Goal: Task Accomplishment & Management: Manage account settings

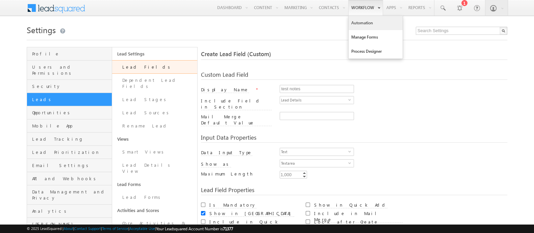
click at [358, 23] on link "Automation" at bounding box center [375, 23] width 54 height 14
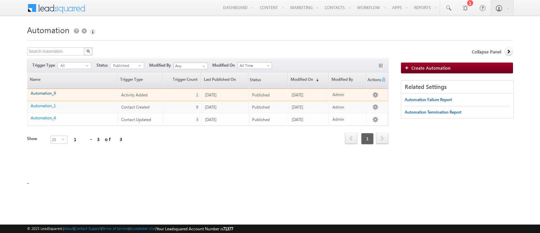
click at [46, 91] on link "Automation_9" at bounding box center [43, 92] width 25 height 5
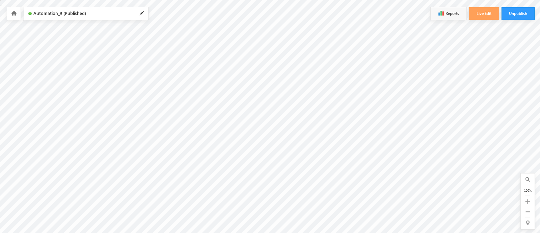
click at [14, 11] on icon at bounding box center [13, 13] width 5 height 5
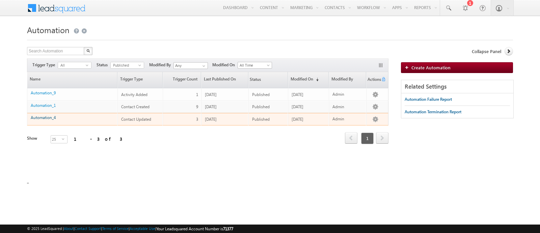
click at [48, 116] on link "Automation_4" at bounding box center [43, 117] width 25 height 5
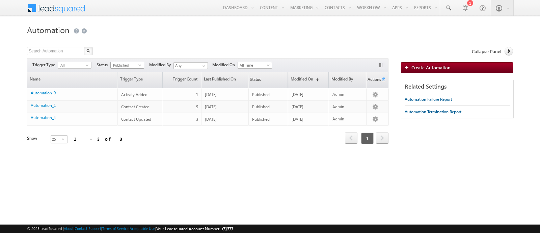
click at [123, 65] on span "Published" at bounding box center [125, 65] width 28 height 6
click at [126, 72] on li "All" at bounding box center [127, 72] width 33 height 7
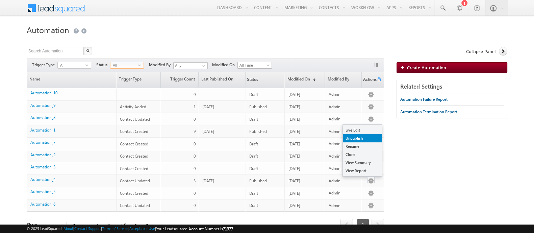
click at [364, 141] on link "Unpublish" at bounding box center [362, 138] width 39 height 8
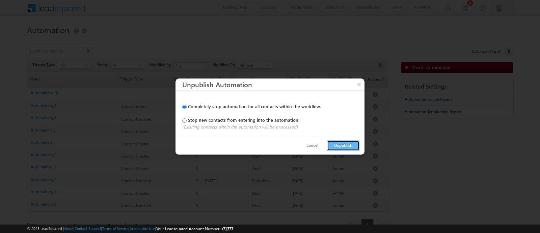
click at [337, 145] on button "Unpublish" at bounding box center [343, 145] width 32 height 10
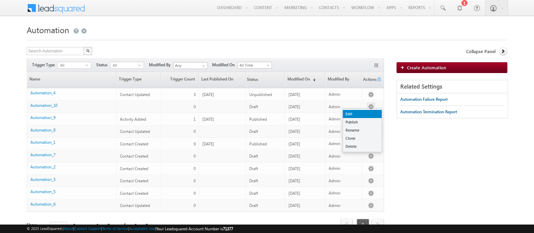
click at [368, 111] on link "Edit" at bounding box center [362, 114] width 39 height 8
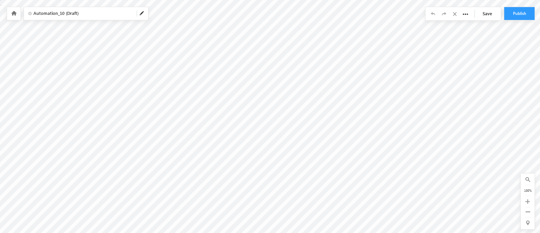
click at [265, 0] on div "Your session has expired. Please click here to login again. Another user is edi…" at bounding box center [270, 0] width 540 height 0
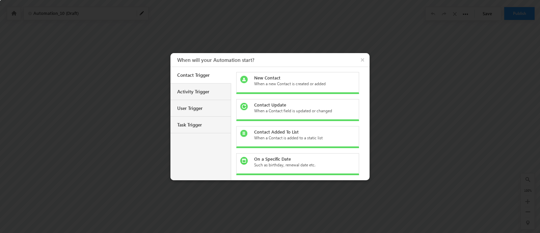
click at [263, 47] on div at bounding box center [270, 116] width 540 height 233
click at [265, 49] on body "Your session has expired. Please click here to login again. Another user is edi…" at bounding box center [270, 84] width 540 height 169
click at [291, 112] on div "When a Contact field is updated or changed" at bounding box center [301, 111] width 95 height 6
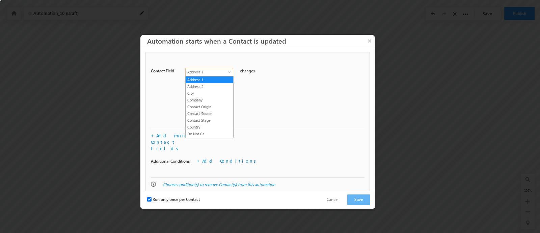
click at [223, 68] on link "Address 1" at bounding box center [209, 72] width 48 height 8
click at [218, 92] on link "City" at bounding box center [210, 93] width 48 height 6
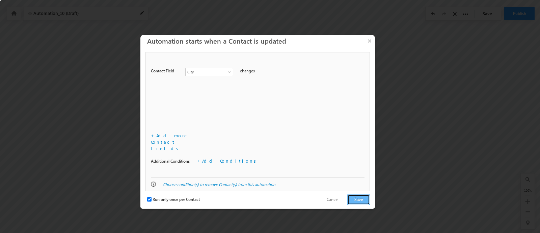
click at [352, 200] on button "Save" at bounding box center [358, 199] width 23 height 10
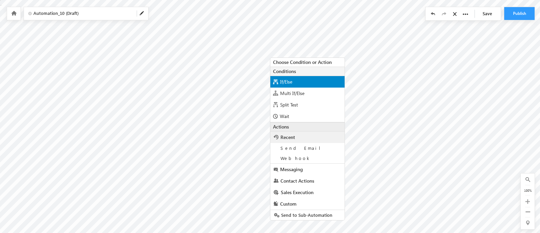
click at [294, 85] on div "If/Else" at bounding box center [307, 81] width 74 height 11
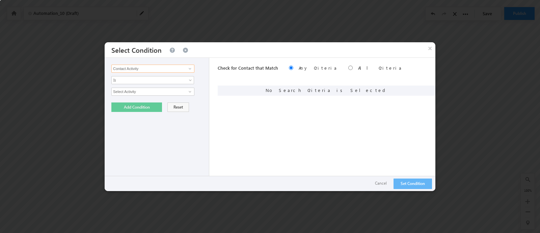
click at [165, 65] on input "Contact Activity" at bounding box center [152, 68] width 83 height 8
click at [170, 80] on link "Prospect Id" at bounding box center [152, 83] width 83 height 8
type input "Prospect Id"
click at [168, 82] on span "Is" at bounding box center [148, 80] width 73 height 6
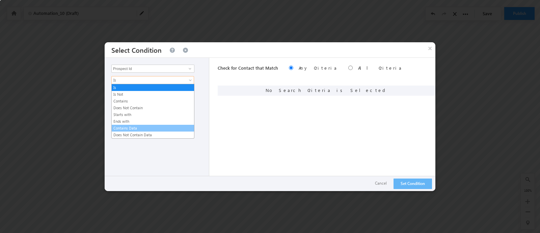
click at [147, 125] on link "Contains Data" at bounding box center [153, 128] width 82 height 6
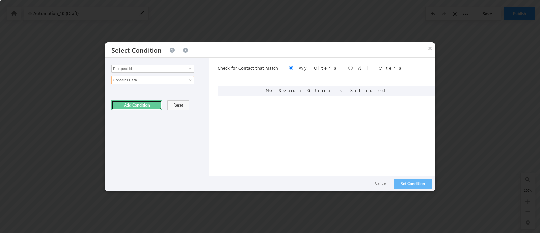
click at [142, 104] on button "Add Condition" at bounding box center [136, 104] width 51 height 9
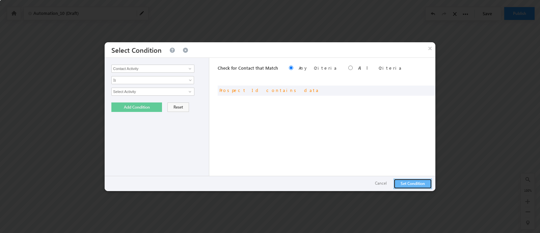
click at [411, 180] on button "Set Condition" at bounding box center [413, 183] width 38 height 10
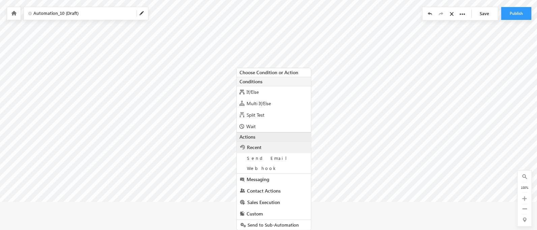
scroll to position [11, 0]
click at [275, 183] on link "Messaging" at bounding box center [274, 179] width 74 height 11
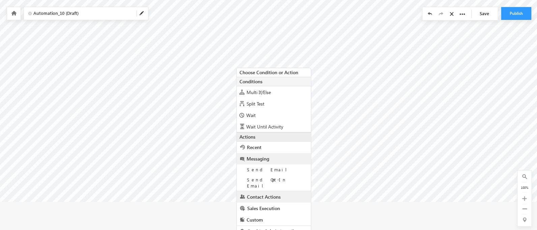
click at [273, 195] on link "Contact Actions" at bounding box center [274, 196] width 74 height 11
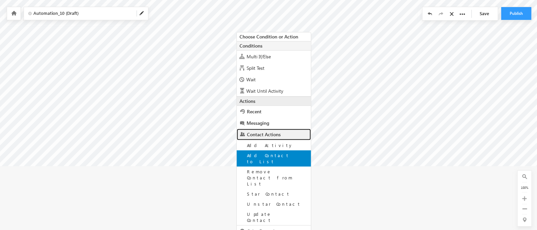
scroll to position [71, 0]
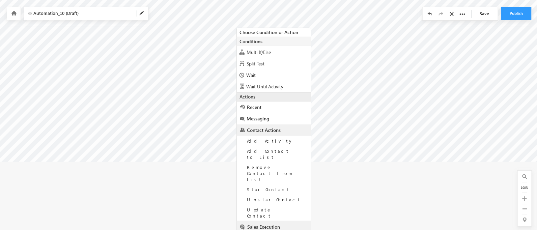
click at [278, 221] on link "Sales Execution" at bounding box center [274, 226] width 74 height 11
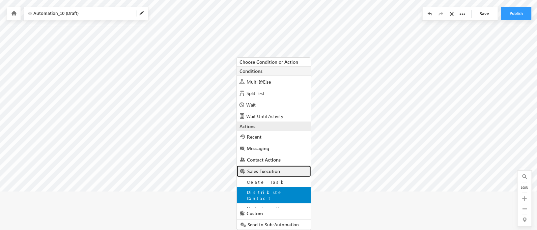
scroll to position [41, 0]
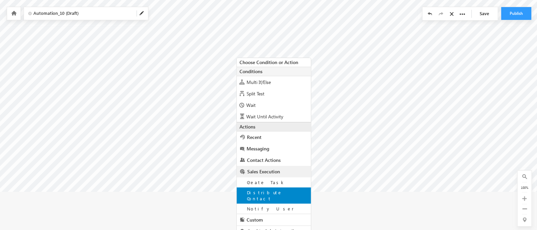
click at [279, 194] on span "Distribute Contact" at bounding box center [264, 196] width 35 height 12
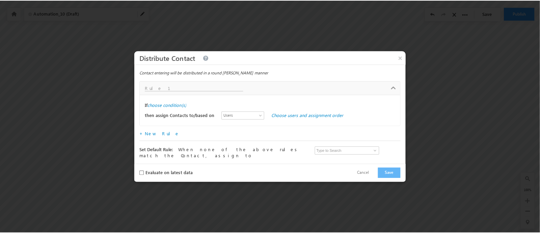
scroll to position [0, 0]
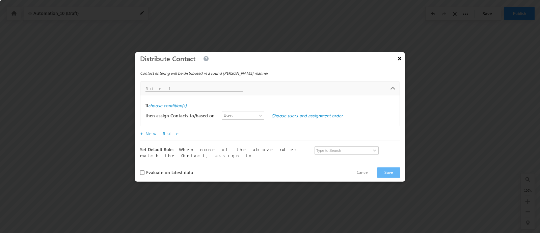
click at [395, 57] on button "×" at bounding box center [399, 58] width 11 height 12
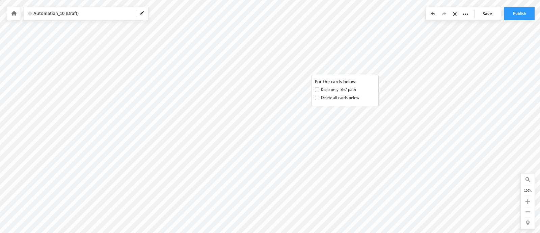
click at [330, 90] on label "Keep only 'Yes' path" at bounding box center [338, 89] width 35 height 6
click at [319, 90] on input "Keep only 'Yes' path" at bounding box center [317, 89] width 4 height 4
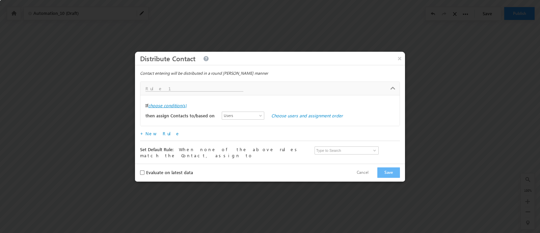
click at [181, 107] on label "choose condition(s)" at bounding box center [167, 105] width 38 height 6
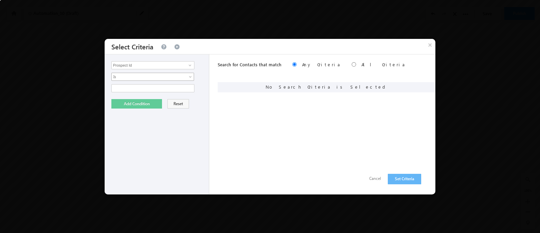
click at [158, 77] on span "Is" at bounding box center [148, 77] width 73 height 6
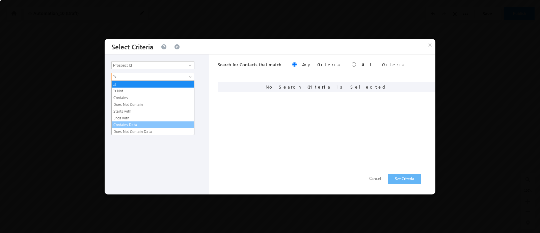
click at [152, 125] on link "Contains Data" at bounding box center [153, 125] width 82 height 6
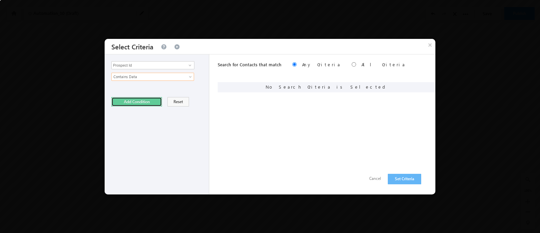
click at [133, 98] on button "Add Condition" at bounding box center [136, 101] width 51 height 9
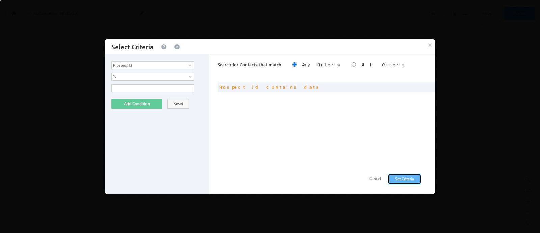
click at [409, 180] on button "Set Criteria" at bounding box center [404, 178] width 33 height 10
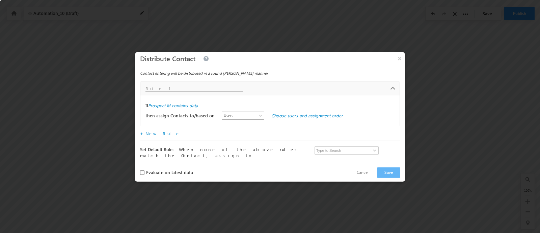
click at [247, 114] on span "Users" at bounding box center [241, 115] width 39 height 6
click at [280, 118] on link "Choose users and assignment order" at bounding box center [307, 115] width 72 height 6
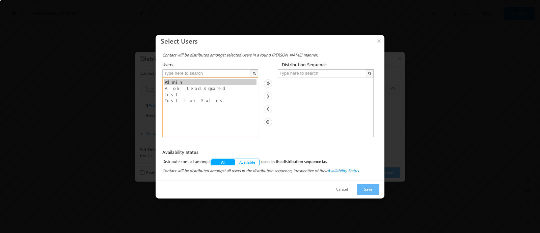
select select "fe3138cc-b108-11ee-af99-02e6b6b64584"
click at [213, 86] on option "Alok LeadSquared" at bounding box center [210, 88] width 92 height 6
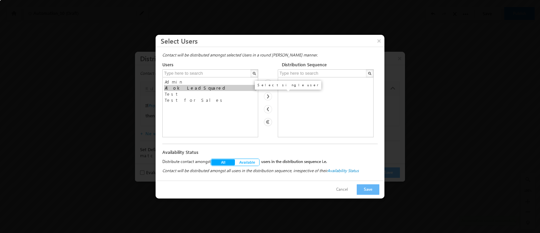
click at [265, 95] on img at bounding box center [268, 96] width 8 height 8
click at [366, 187] on button "Save" at bounding box center [368, 189] width 23 height 10
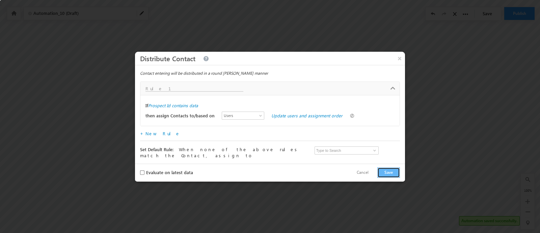
click at [390, 171] on button "Save" at bounding box center [388, 172] width 23 height 10
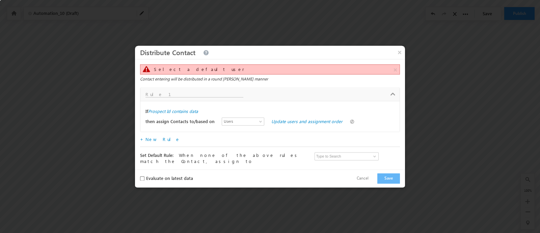
click at [348, 150] on div "Set Default Rule: When none of the above rules match the Contact, assign to Whe…" at bounding box center [270, 153] width 260 height 14
click at [351, 153] on input at bounding box center [347, 156] width 64 height 8
click at [374, 157] on span at bounding box center [374, 155] width 5 height 5
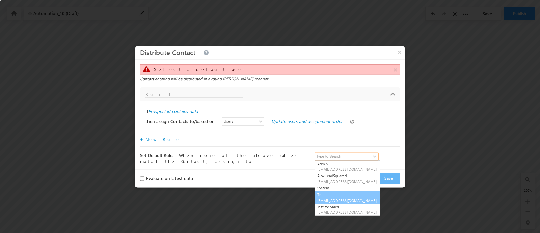
click at [361, 196] on link "Test dummymail1902@gmail.com" at bounding box center [348, 197] width 66 height 13
type input "Test"
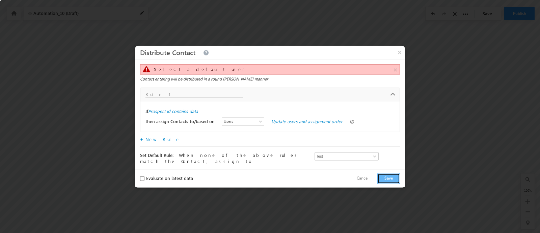
click at [390, 173] on button "Save" at bounding box center [388, 178] width 23 height 10
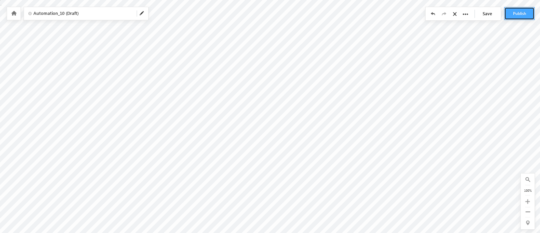
click at [520, 10] on button "Publish" at bounding box center [519, 13] width 30 height 13
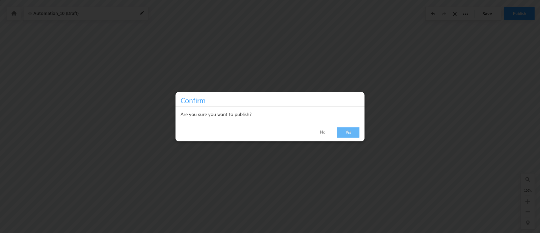
click at [356, 132] on link "Yes" at bounding box center [348, 132] width 23 height 10
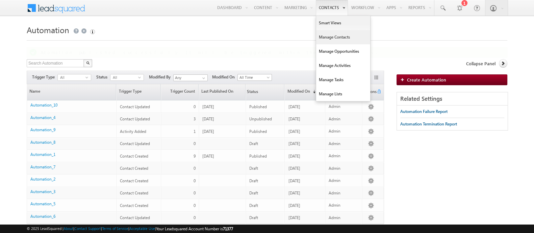
click at [338, 34] on link "Manage Contacts" at bounding box center [343, 37] width 54 height 14
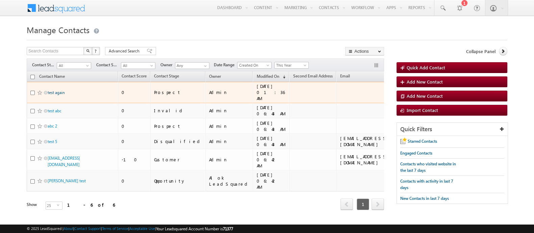
click at [52, 90] on link "test again" at bounding box center [56, 92] width 17 height 5
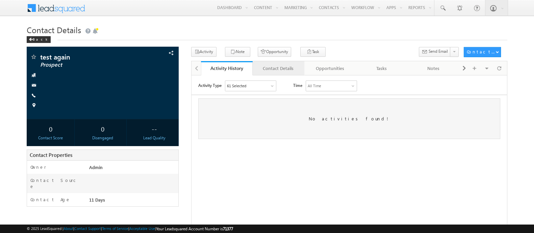
click at [288, 72] on link "Contact Details" at bounding box center [278, 68] width 52 height 14
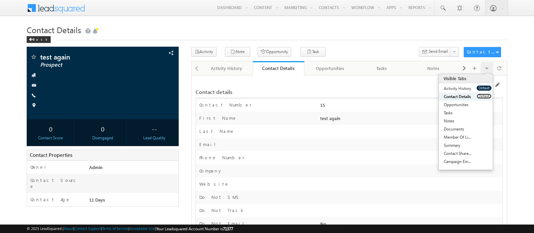
click at [482, 95] on button "Default" at bounding box center [483, 95] width 15 height 5
click at [496, 84] on span at bounding box center [496, 84] width 5 height 5
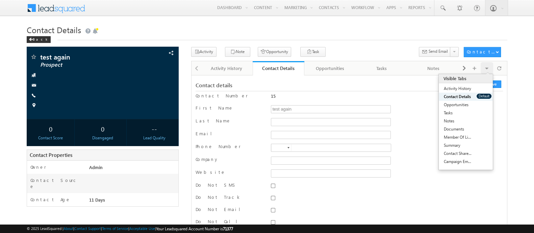
scroll to position [334, 0]
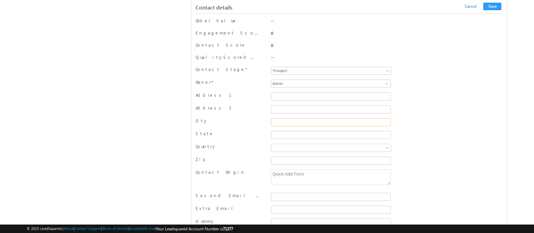
click at [353, 118] on input "City" at bounding box center [331, 122] width 120 height 8
type input "test"
click at [486, 6] on button "Save" at bounding box center [492, 6] width 18 height 7
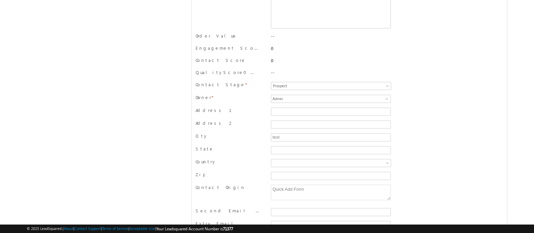
scroll to position [0, 0]
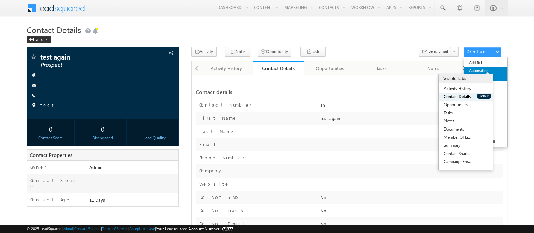
click at [486, 72] on link "Automation Report" at bounding box center [485, 73] width 43 height 14
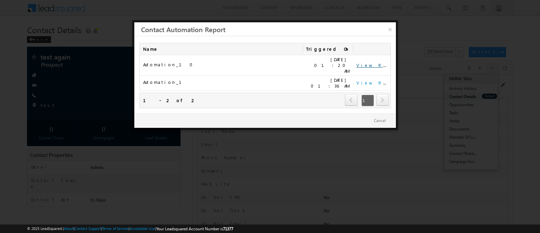
click at [374, 62] on link "View Report" at bounding box center [377, 65] width 42 height 6
click at [395, 28] on link "×" at bounding box center [390, 28] width 12 height 12
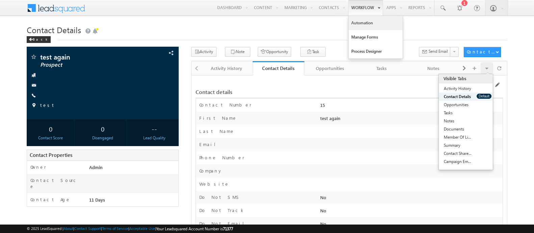
click at [370, 25] on link "Automation" at bounding box center [375, 23] width 54 height 14
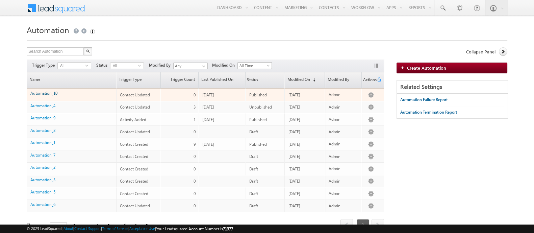
click at [47, 92] on link "Automation_10" at bounding box center [43, 92] width 27 height 5
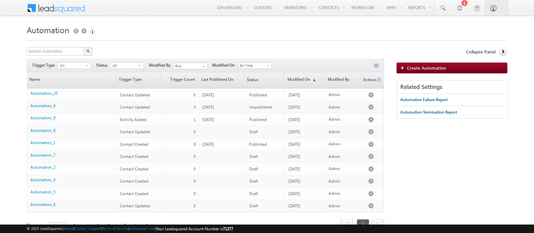
click at [353, 35] on h1 "Automation" at bounding box center [267, 30] width 480 height 14
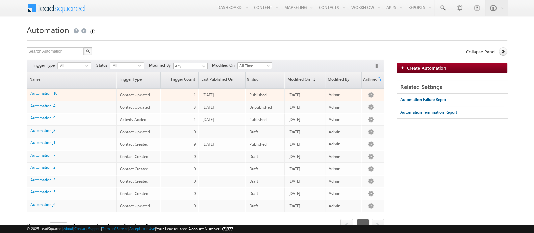
click at [39, 96] on div "Automation_10" at bounding box center [71, 94] width 83 height 9
click at [42, 94] on link "Automation_10" at bounding box center [43, 92] width 27 height 5
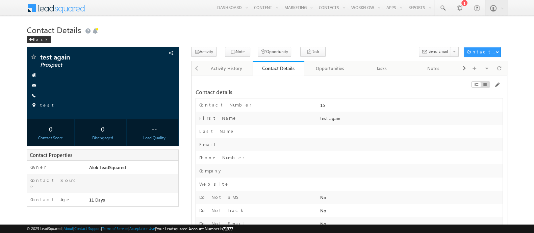
click at [67, 9] on span at bounding box center [60, 7] width 49 height 12
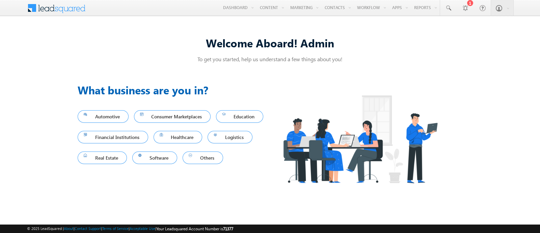
click at [520, 218] on div "Welcome Aboard! Admin To get you started, help us understand a few things about…" at bounding box center [270, 128] width 540 height 210
click at [519, 217] on div "Welcome Aboard! Admin To get you started, help us understand a few things about…" at bounding box center [270, 128] width 540 height 210
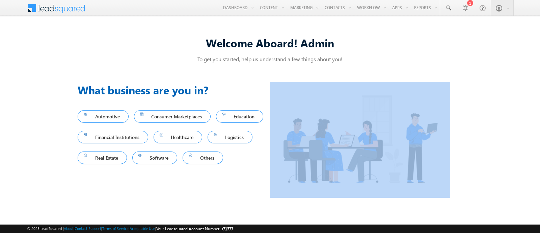
click at [519, 217] on div "Welcome Aboard! Admin To get you started, help us understand a few things about…" at bounding box center [270, 128] width 540 height 210
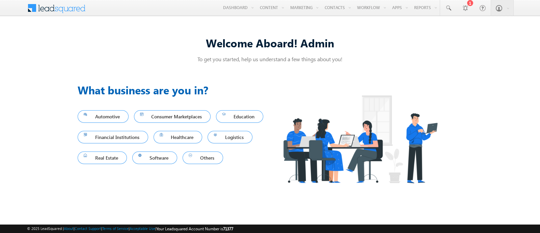
click at [518, 185] on div "Welcome Aboard! Admin To get you started, help us understand a few things about…" at bounding box center [270, 116] width 540 height 187
